Goal: Complete application form

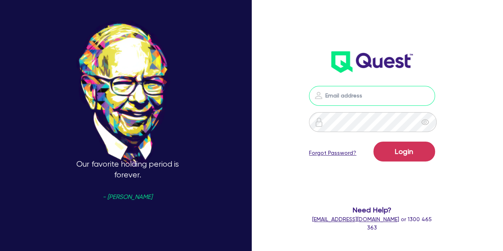
type input "[PERSON_NAME][EMAIL_ADDRESS][PERSON_NAME][DOMAIN_NAME]"
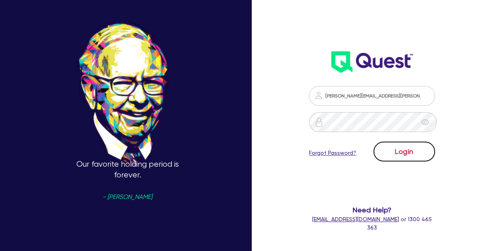
click at [395, 152] on button "Login" at bounding box center [405, 152] width 62 height 20
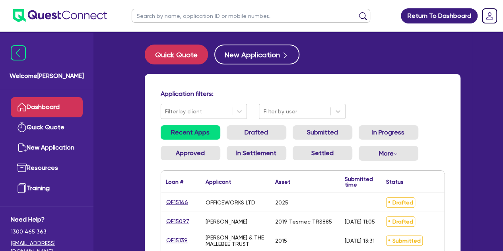
click at [173, 207] on div "QF15166" at bounding box center [181, 202] width 40 height 19
click at [175, 204] on link "QF15166" at bounding box center [177, 202] width 23 height 9
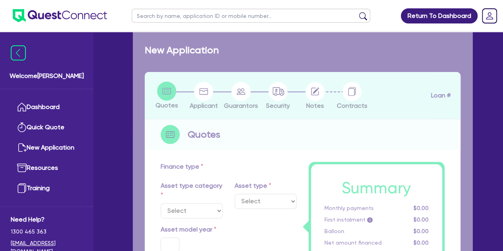
select select "SECONDARY_ASSETS"
type input "2025"
radio input "true"
type input "50,000"
type input "4"
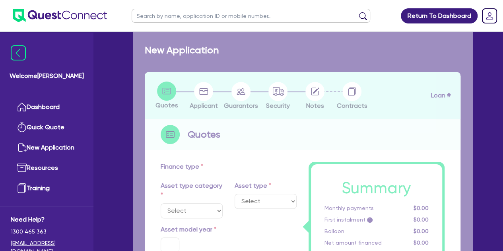
type input "2,026.18"
type input "13"
type input "595"
select select "PRINTING_AND_PACKAGING_EQUIPMENT"
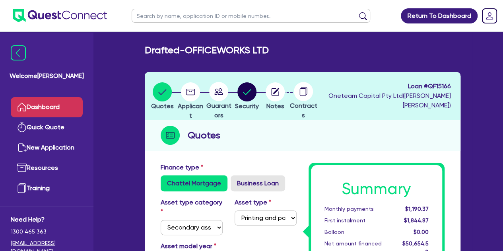
click at [57, 106] on link "Dashboard" at bounding box center [47, 107] width 72 height 20
